Goal: Task Accomplishment & Management: Manage account settings

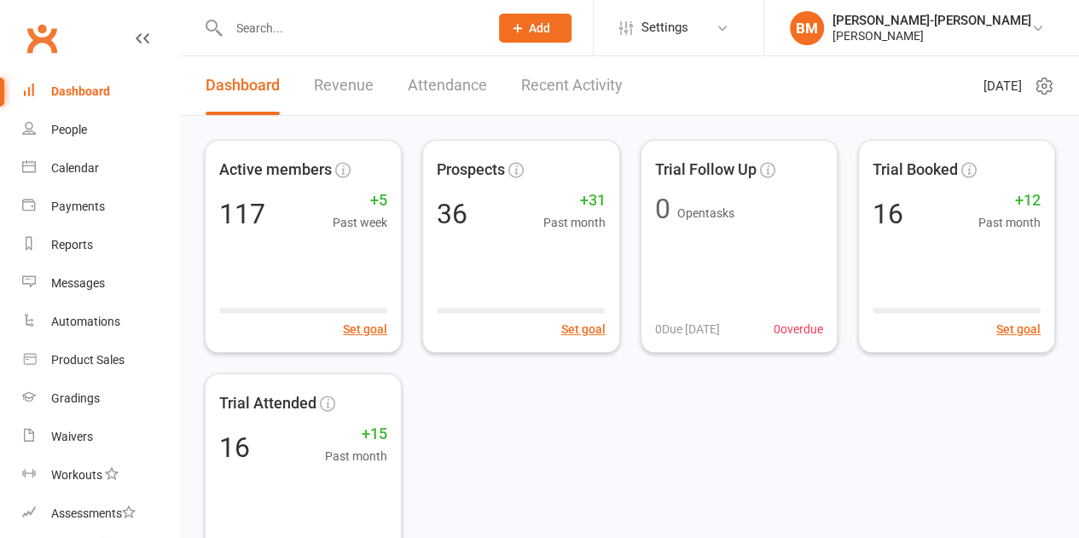
click at [689, 36] on span "Settings" at bounding box center [665, 28] width 47 height 38
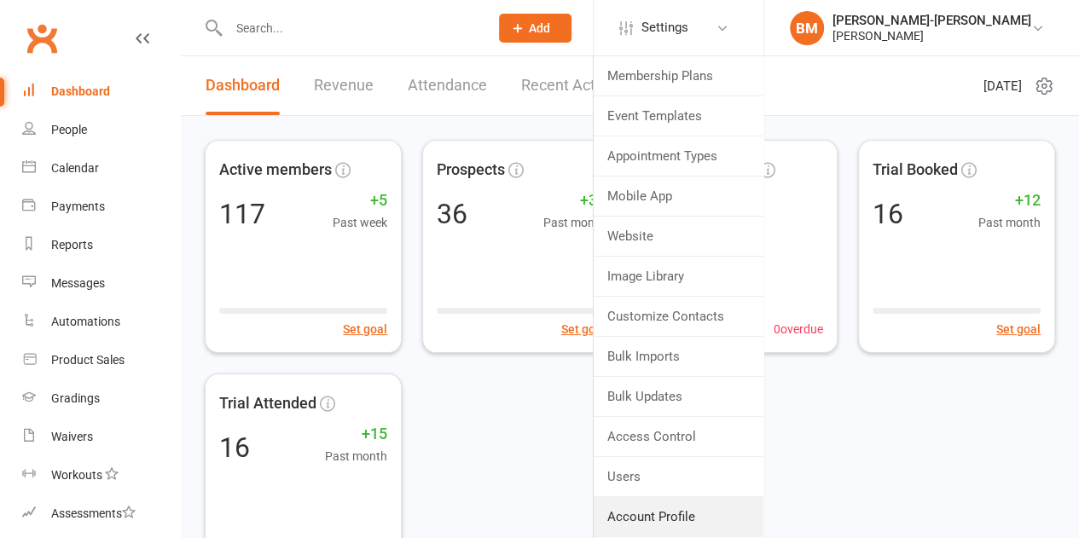
click at [701, 503] on link "Account Profile" at bounding box center [679, 517] width 170 height 39
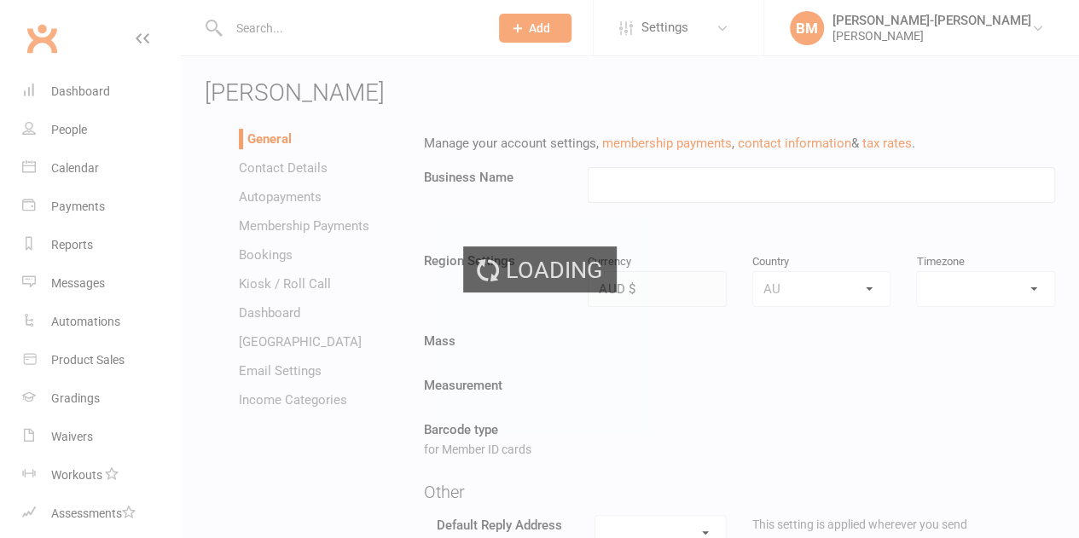
type input "[PERSON_NAME]"
select select "[GEOGRAPHIC_DATA]/[GEOGRAPHIC_DATA]"
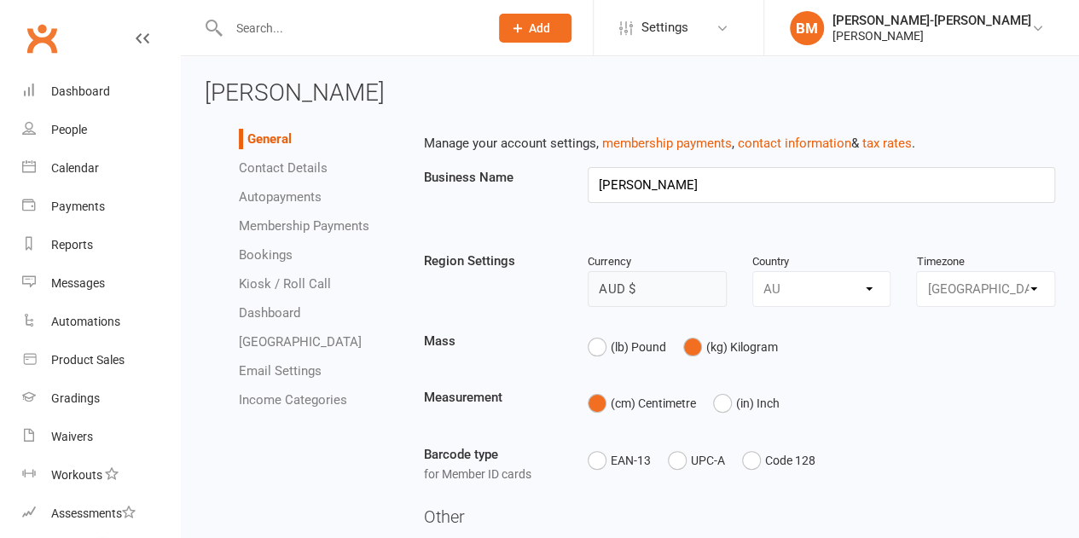
click at [304, 199] on link "Autopayments" at bounding box center [280, 196] width 83 height 15
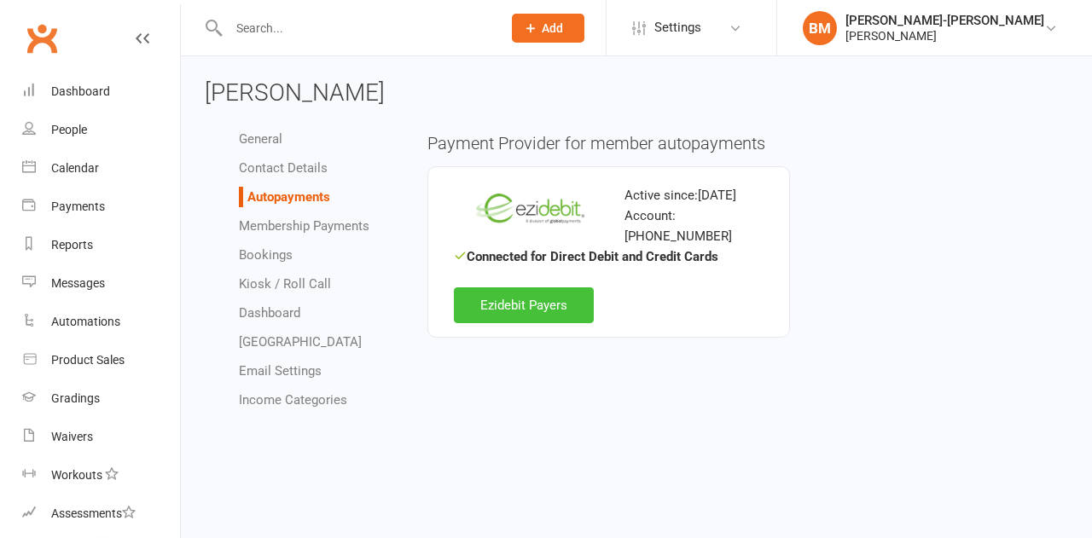
click at [519, 288] on link "Ezidebit Payers" at bounding box center [524, 306] width 140 height 36
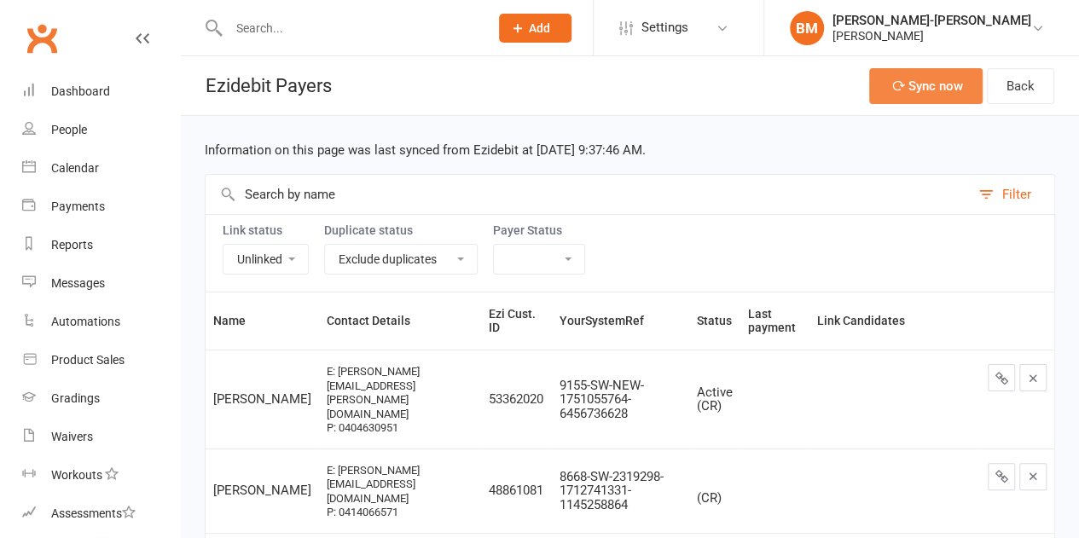
click at [947, 75] on button "Sync now" at bounding box center [926, 86] width 113 height 36
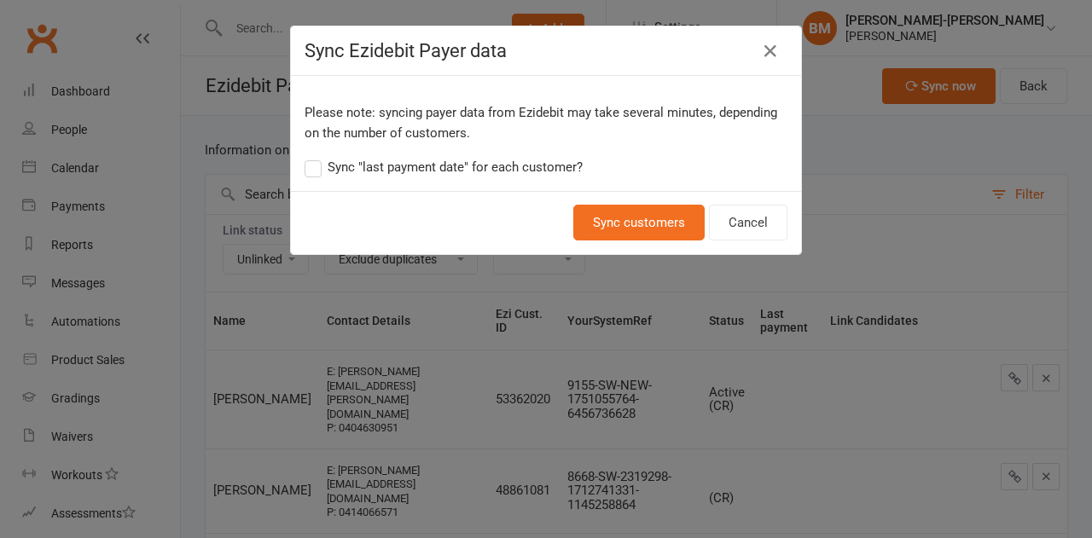
click at [320, 170] on label "Sync "last payment date" for each customer?" at bounding box center [444, 167] width 278 height 20
click at [320, 157] on input "Sync "last payment date" for each customer?" at bounding box center [444, 157] width 278 height 0
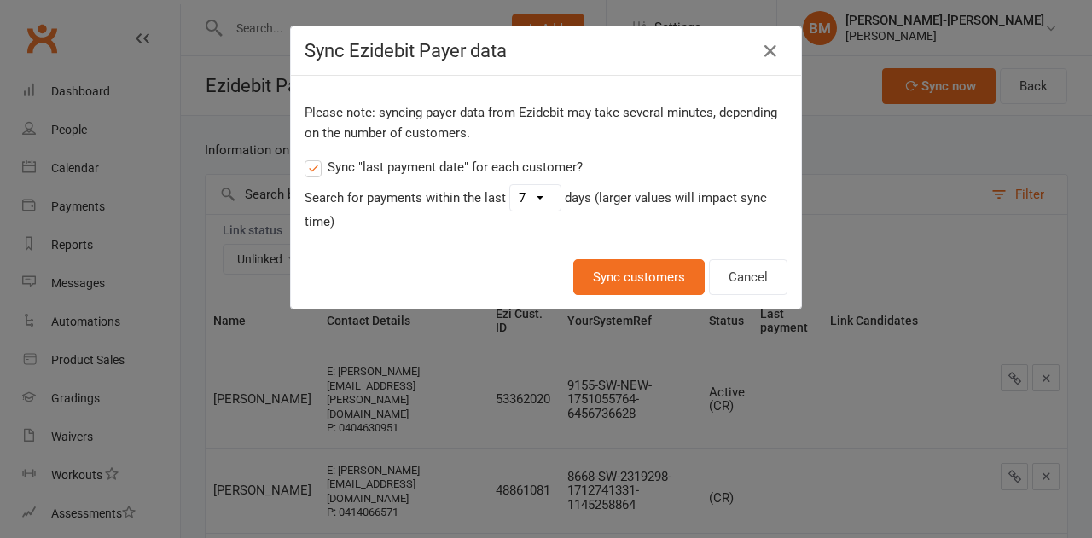
click at [528, 199] on select "1 2 3 4 5 6 7 8 9 10 11 12 13 14 15 16 17 18 19 20 21 22 23 24 25 26 27 28 29 30" at bounding box center [535, 198] width 50 height 26
select select "30"
click at [510, 185] on select "1 2 3 4 5 6 7 8 9 10 11 12 13 14 15 16 17 18 19 20 21 22 23 24 25 26 27 28 29 30" at bounding box center [535, 198] width 50 height 26
click at [645, 268] on button "Sync customers" at bounding box center [638, 277] width 131 height 36
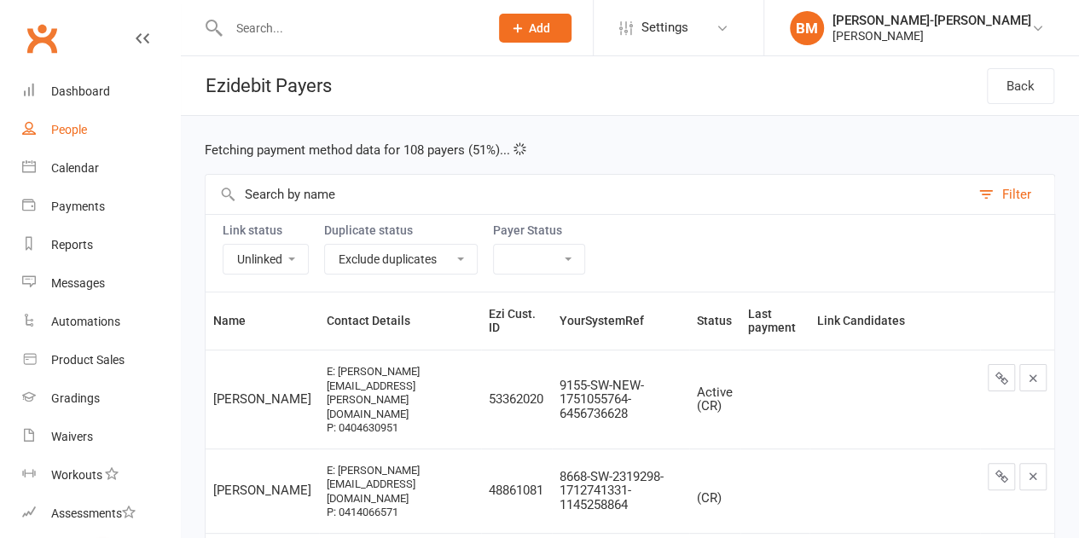
click at [87, 134] on link "People" at bounding box center [101, 130] width 158 height 38
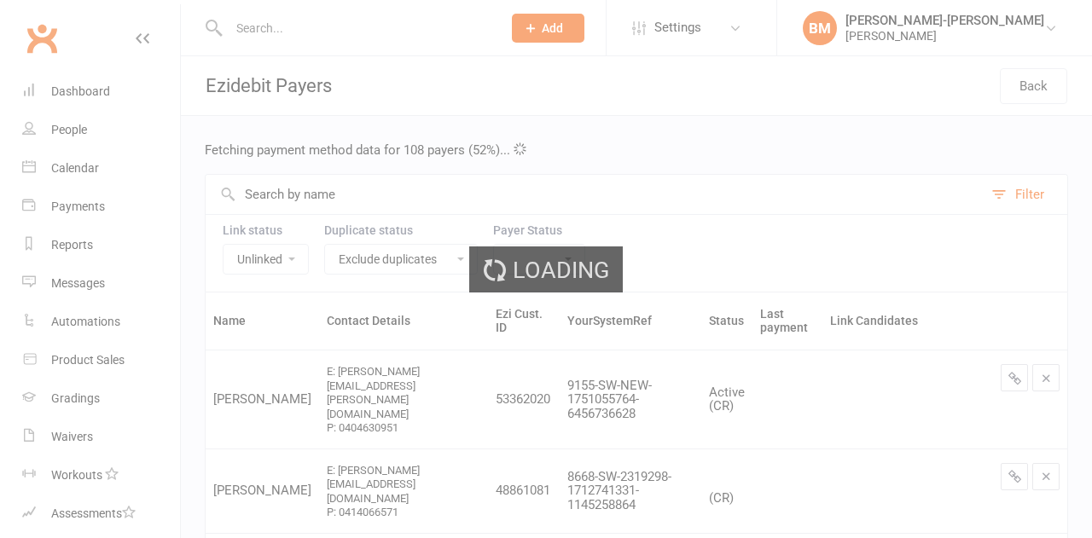
click at [137, 148] on div "Loading" at bounding box center [546, 269] width 1092 height 538
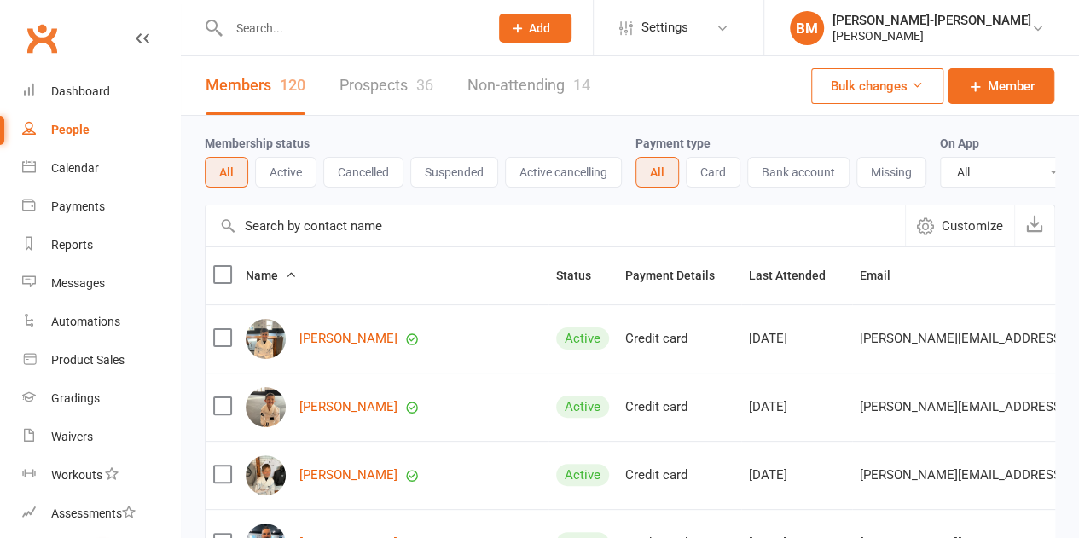
click at [387, 36] on input "text" at bounding box center [350, 28] width 253 height 24
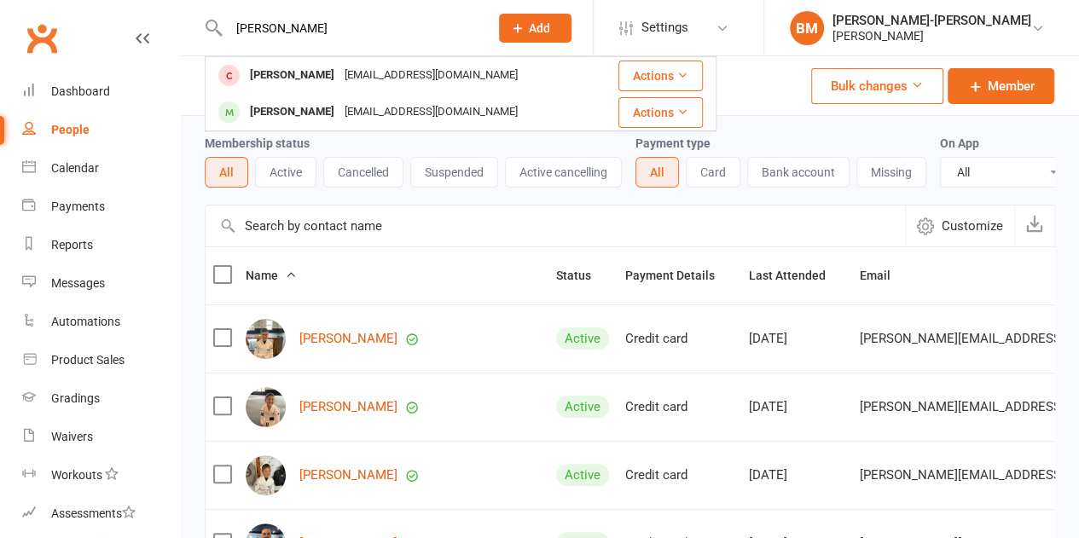
type input "daniel"
click at [333, 73] on div "Daniel O’Connell" at bounding box center [292, 75] width 95 height 25
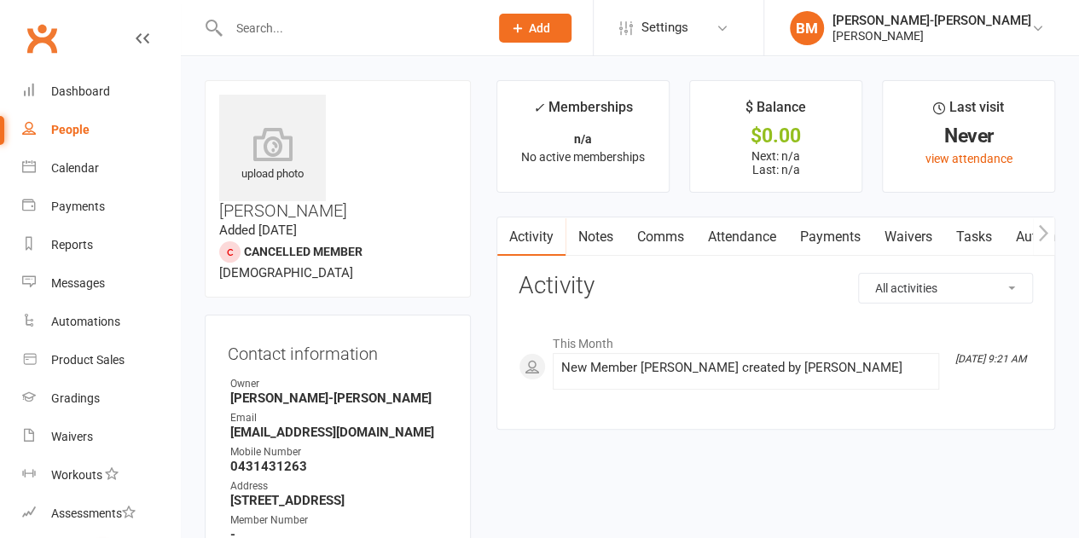
click at [731, 32] on link "Settings" at bounding box center [679, 28] width 119 height 38
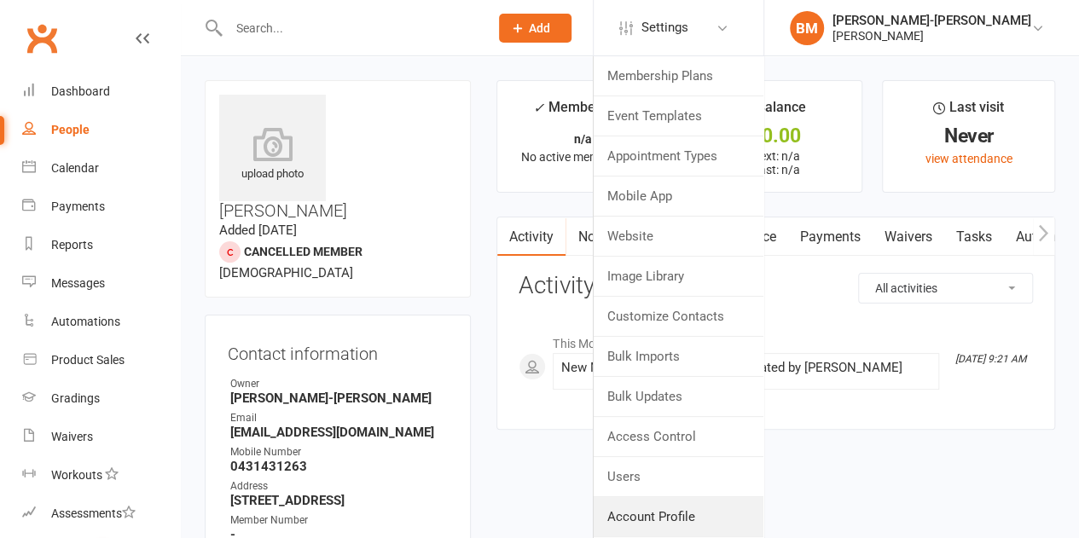
click at [680, 512] on link "Account Profile" at bounding box center [679, 517] width 170 height 39
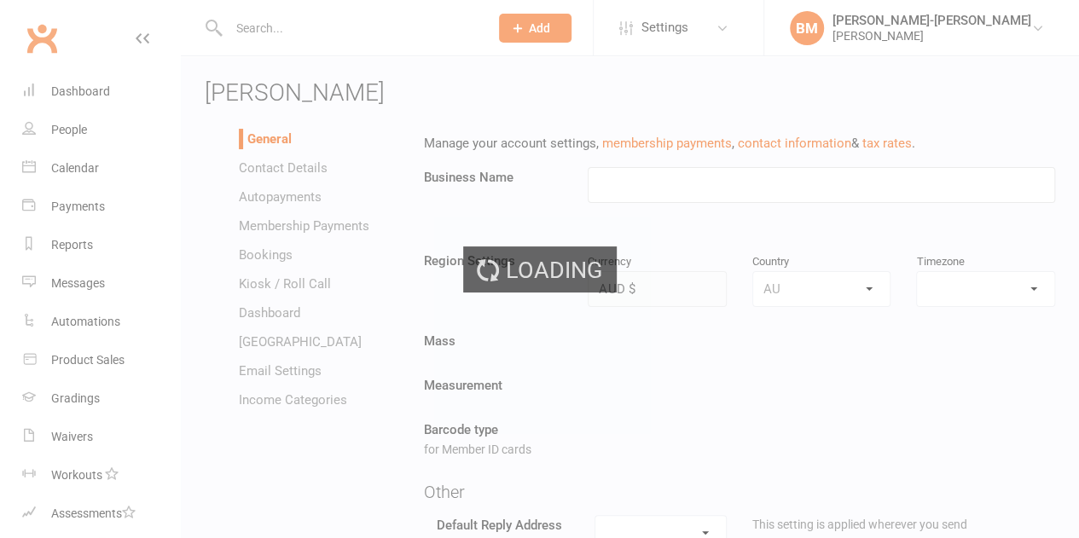
type input "[PERSON_NAME]"
select select "[GEOGRAPHIC_DATA]/[GEOGRAPHIC_DATA]"
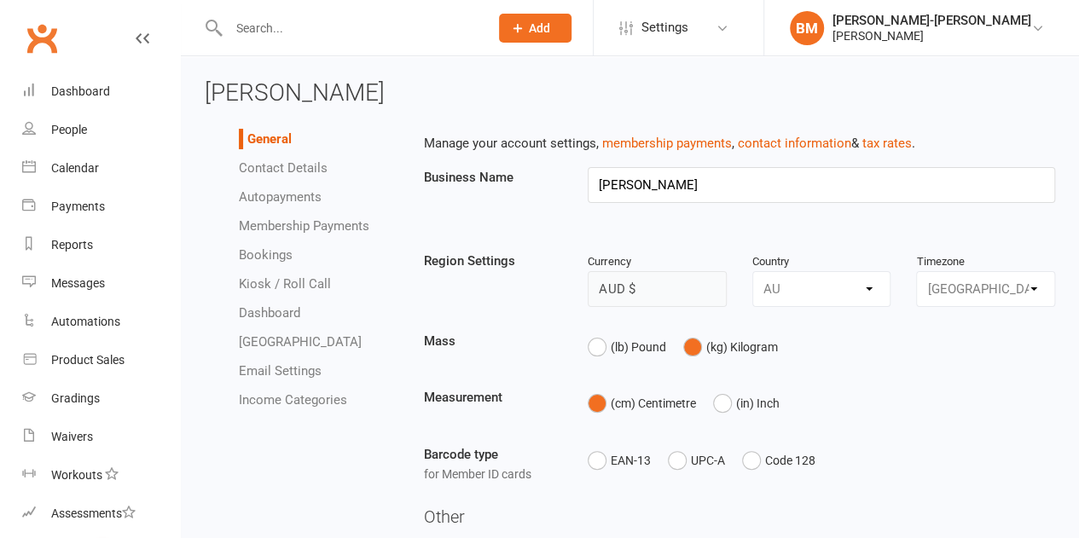
click at [286, 194] on link "Autopayments" at bounding box center [280, 196] width 83 height 15
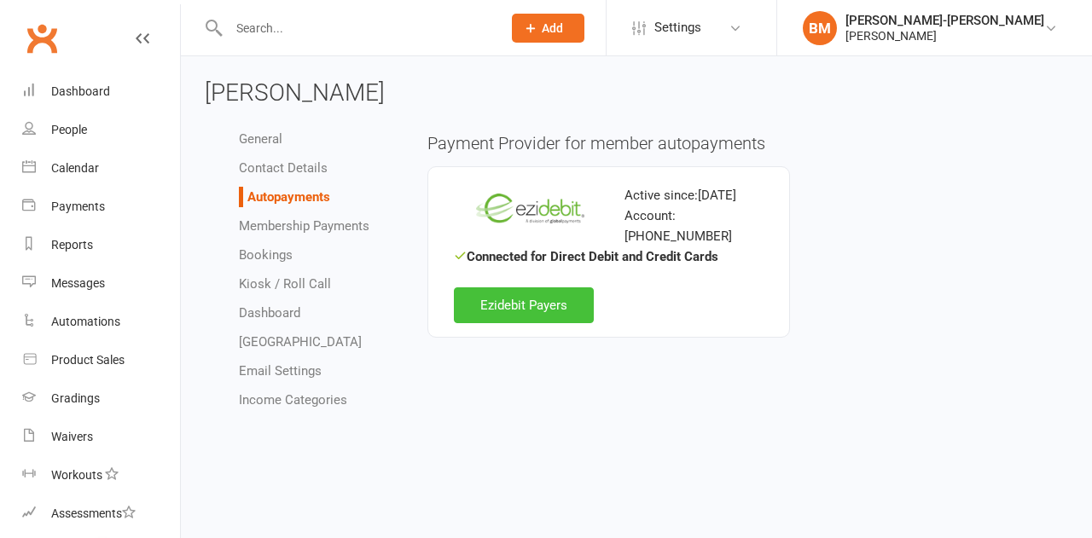
click at [551, 298] on link "Ezidebit Payers" at bounding box center [524, 306] width 140 height 36
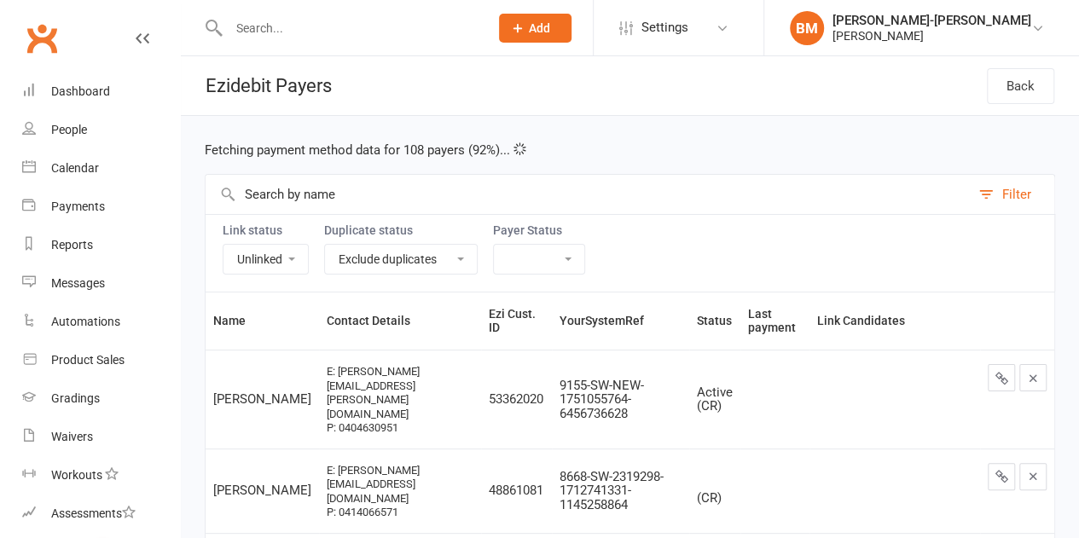
click at [300, 190] on input "text" at bounding box center [588, 194] width 765 height 39
click at [268, 253] on select "Linked Unlinked" at bounding box center [266, 259] width 84 height 29
click at [271, 267] on select "Linked Unlinked" at bounding box center [266, 259] width 84 height 29
select select
click at [224, 245] on select "Linked Unlinked" at bounding box center [266, 259] width 84 height 29
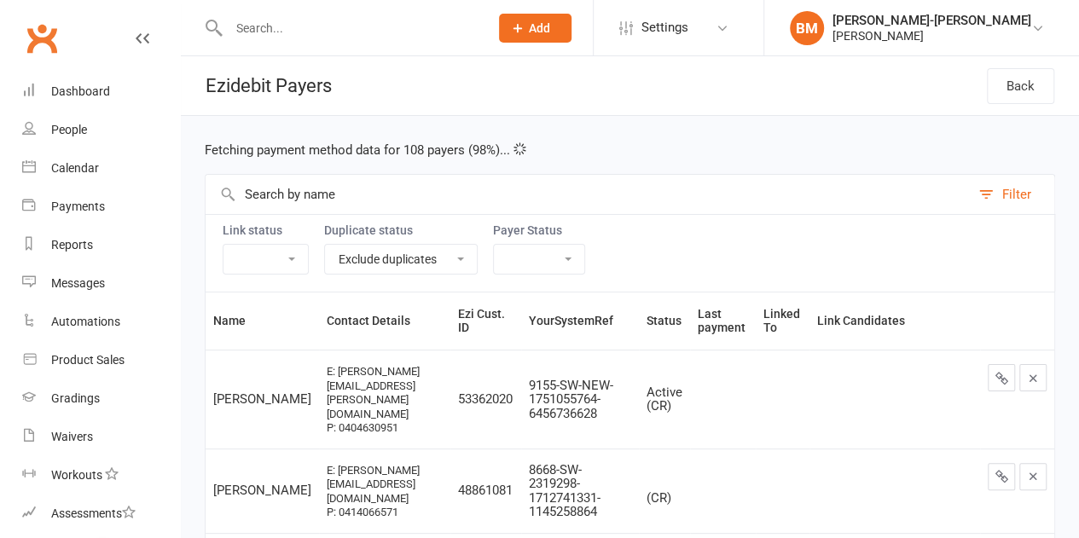
click at [311, 199] on ui-view "Prospect Member Non-attending contact Class / event Appointment Grading event T…" at bounding box center [539, 448] width 1079 height 888
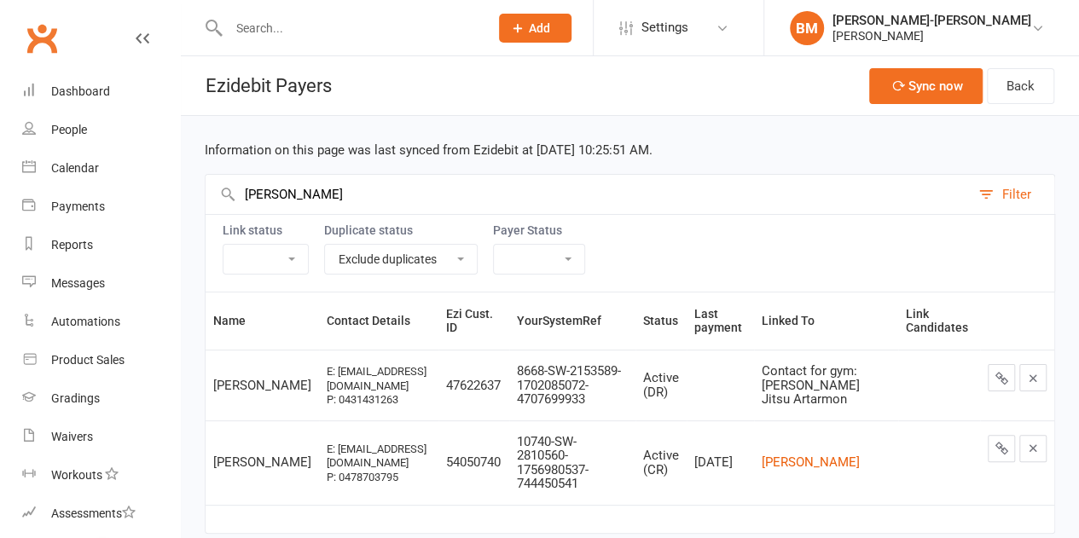
type input "dani"
click at [1005, 372] on icon at bounding box center [1002, 378] width 13 height 13
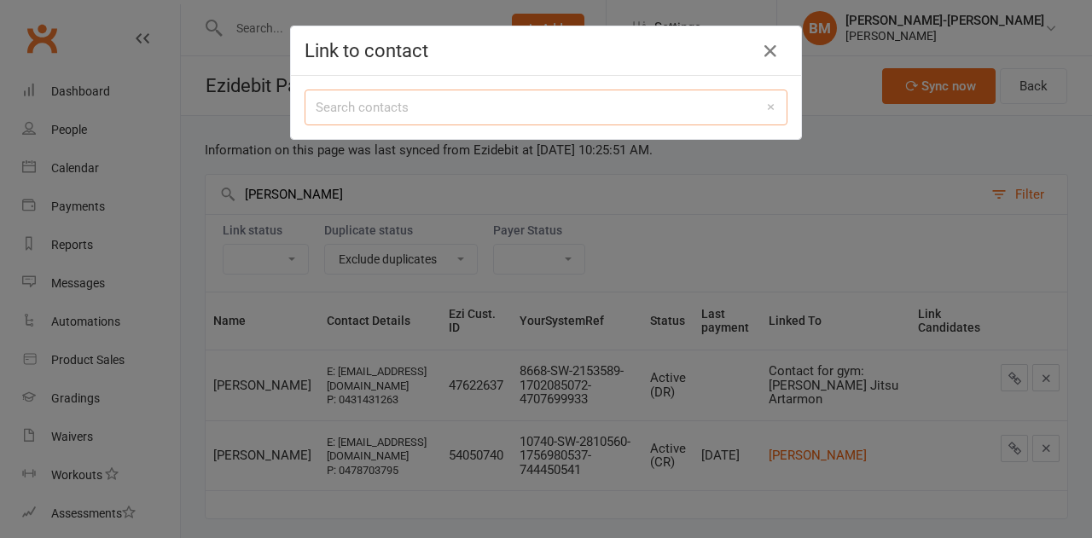
click at [428, 105] on input "search" at bounding box center [546, 108] width 483 height 36
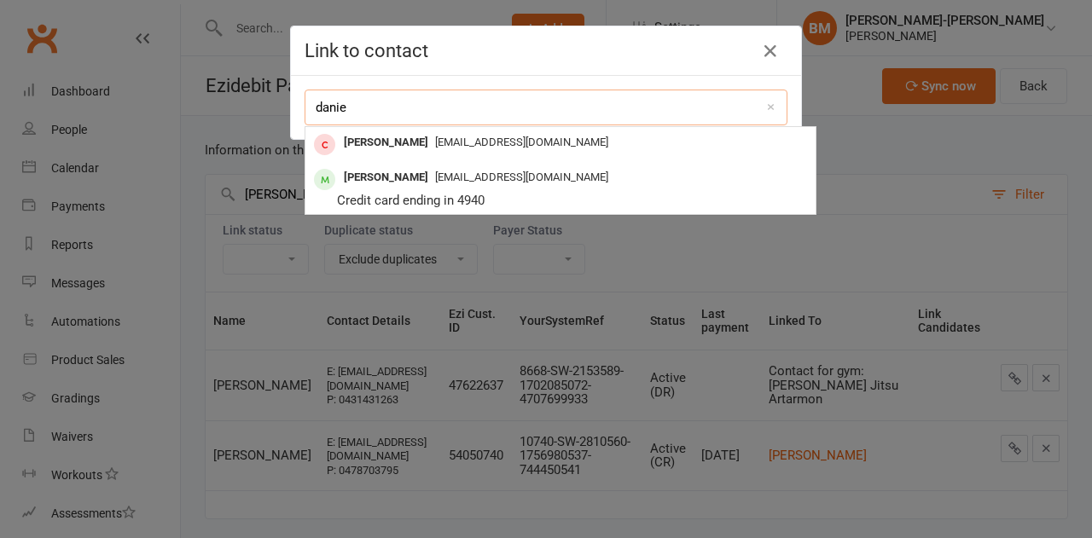
type input "danie"
click at [380, 141] on div "Daniel O’Connell" at bounding box center [386, 143] width 98 height 25
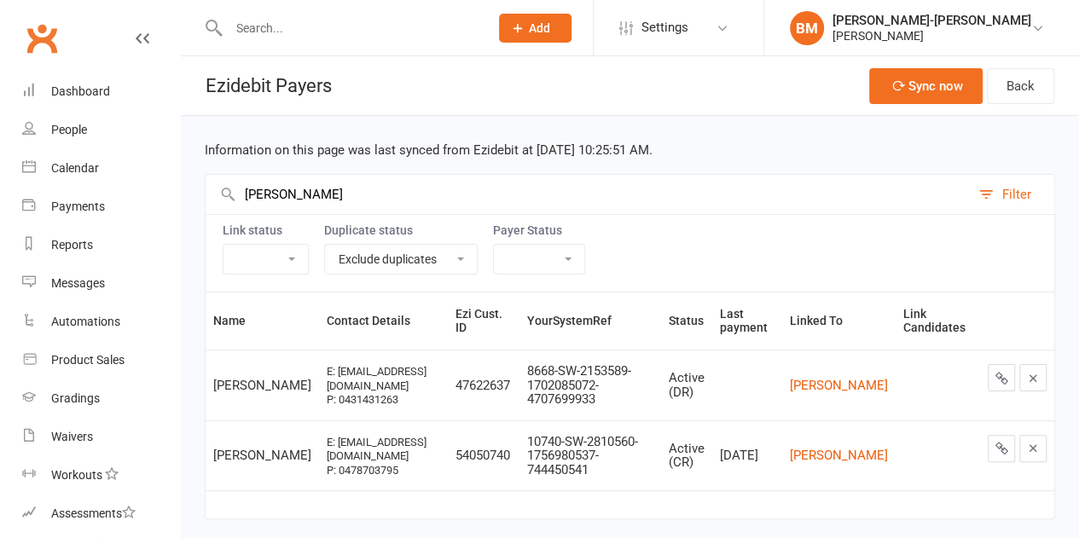
click at [901, 19] on div "[PERSON_NAME]-[PERSON_NAME]" at bounding box center [932, 20] width 199 height 15
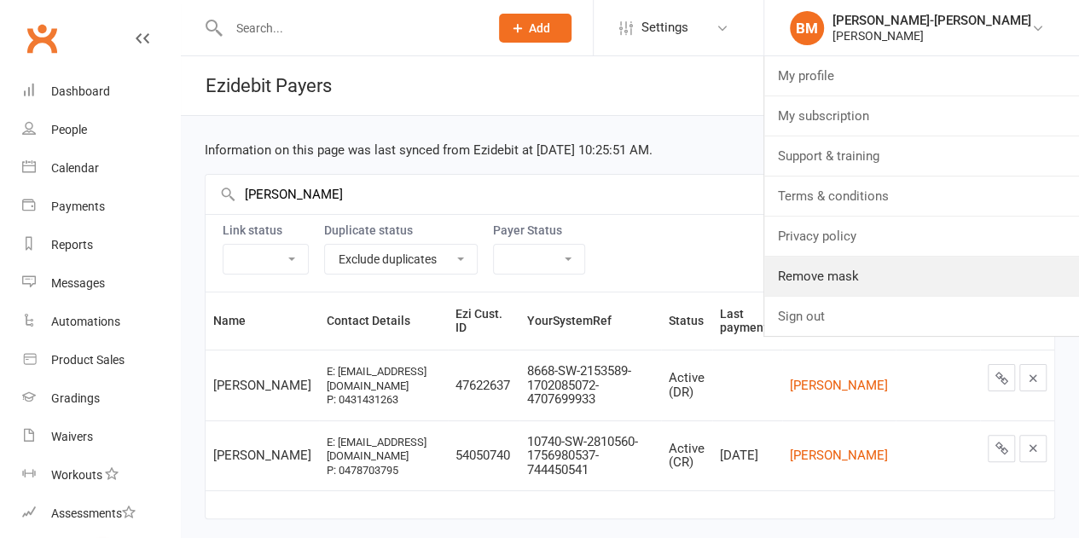
click at [891, 272] on link "Remove mask" at bounding box center [922, 276] width 315 height 39
